Goal: Find contact information: Find contact information

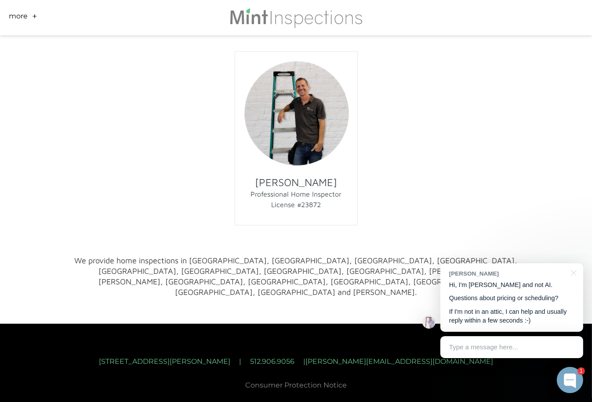
scroll to position [674, 0]
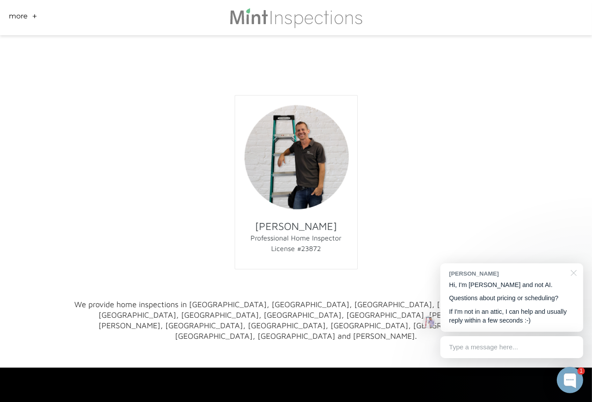
click at [573, 273] on div at bounding box center [572, 273] width 22 height 18
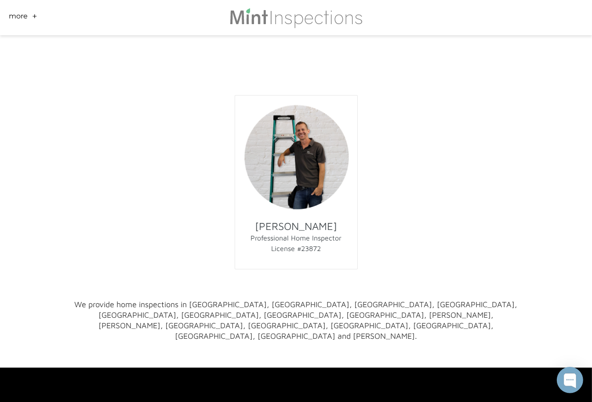
drag, startPoint x: 378, startPoint y: 385, endPoint x: 471, endPoint y: 384, distance: 93.2
click at [471, 401] on div "2232 Aaron Ross Way | Round Rock, Tx 78665 | 512.906.9056 | Josh@MintInspection…" at bounding box center [296, 409] width 448 height 16
drag, startPoint x: 471, startPoint y: 384, endPoint x: 460, endPoint y: 385, distance: 11.5
copy font "[PERSON_NAME][EMAIL_ADDRESS][DOMAIN_NAME]"
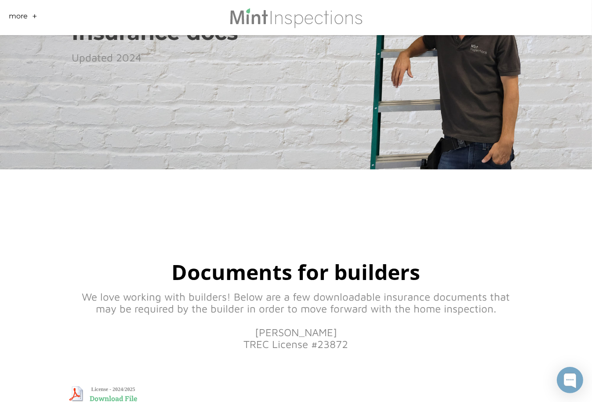
scroll to position [0, 0]
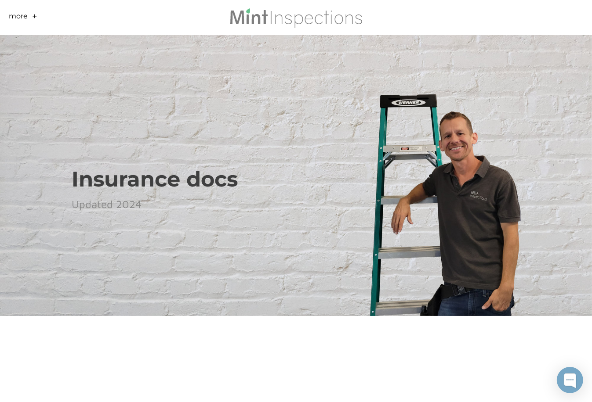
click at [33, 14] on link "+" at bounding box center [34, 18] width 5 height 14
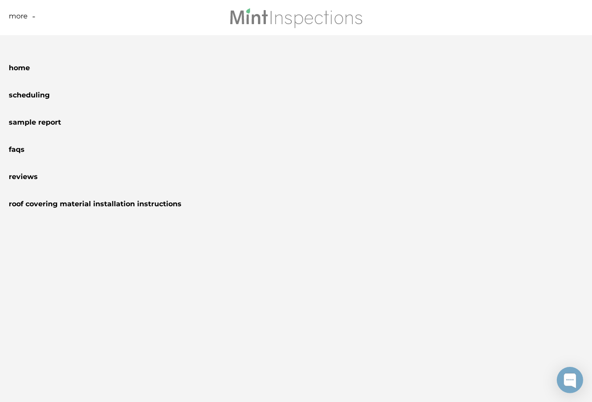
click at [387, 22] on div "close" at bounding box center [474, 17] width 218 height 35
click at [372, 102] on li "Scheduling" at bounding box center [296, 93] width 574 height 27
click at [33, 16] on link "-" at bounding box center [34, 18] width 4 height 14
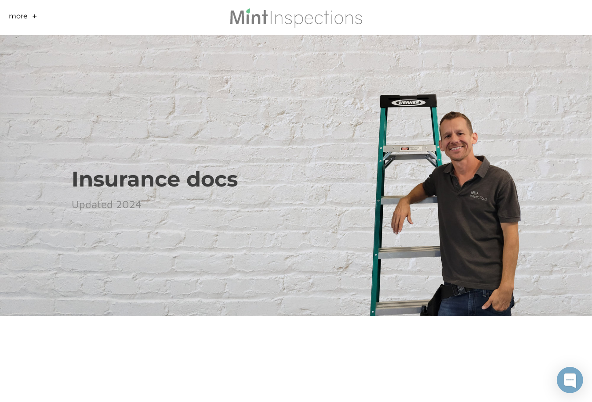
click at [32, 16] on link "+" at bounding box center [34, 18] width 5 height 14
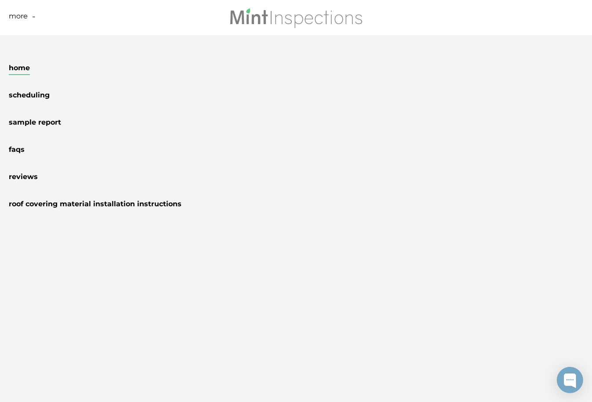
click at [21, 67] on link "Home" at bounding box center [19, 69] width 21 height 11
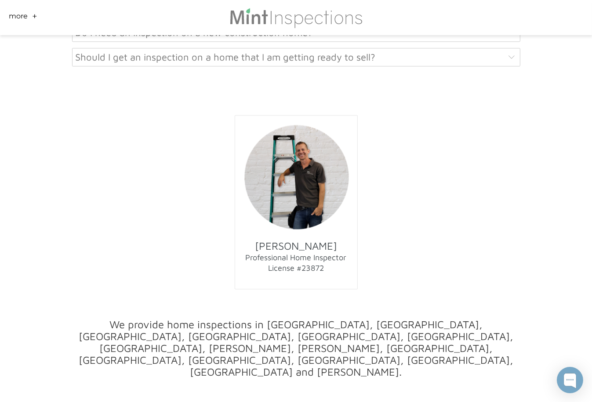
scroll to position [4699, 0]
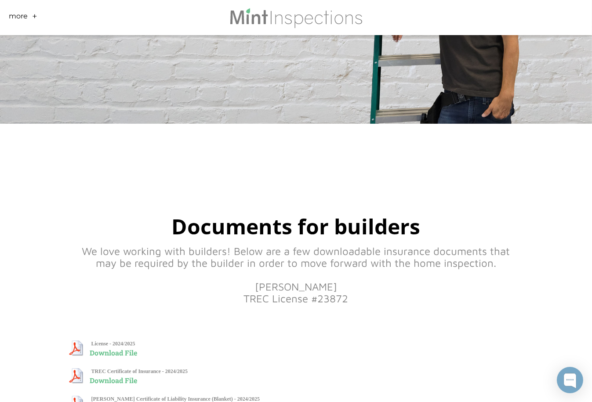
scroll to position [191, 0]
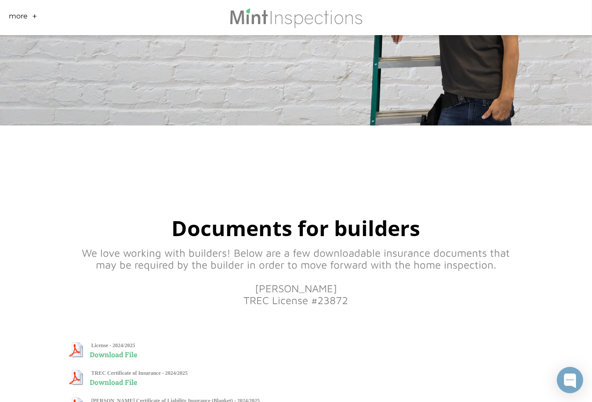
click at [32, 14] on link "+" at bounding box center [34, 18] width 5 height 14
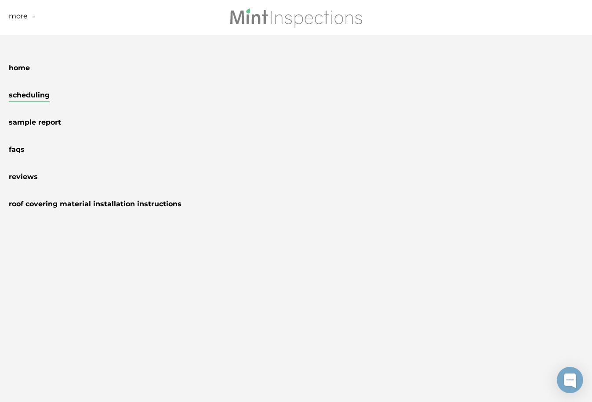
click at [40, 91] on link "Scheduling" at bounding box center [29, 96] width 41 height 11
